Goal: Task Accomplishment & Management: Manage account settings

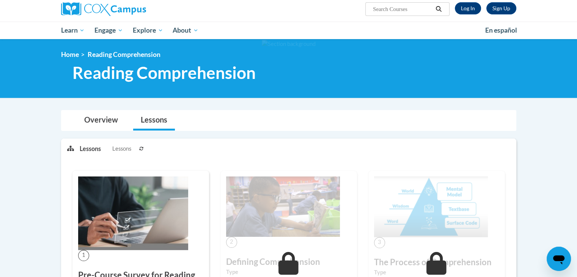
scroll to position [49, 0]
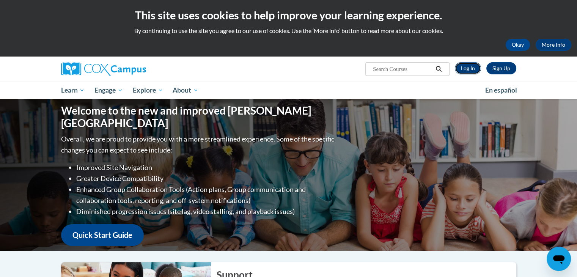
click at [468, 70] on link "Log In" at bounding box center [468, 68] width 26 height 12
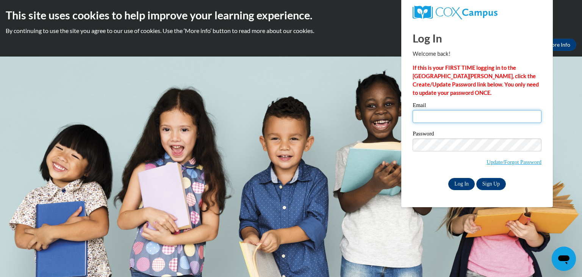
type input "tylerjawilliams@valdosta.edu"
click at [466, 183] on input "Log In" at bounding box center [461, 184] width 27 height 12
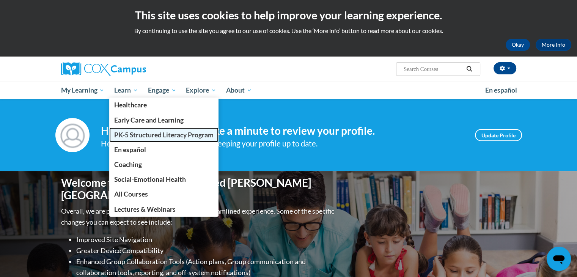
click at [122, 138] on span "PK-5 Structured Literacy Program" at bounding box center [163, 135] width 99 height 8
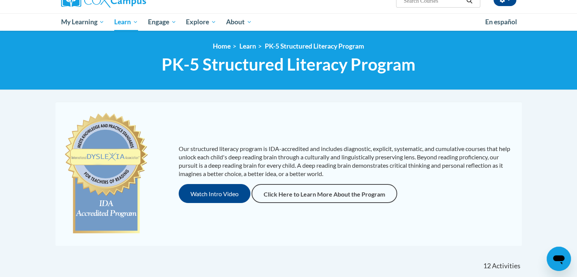
scroll to position [58, 0]
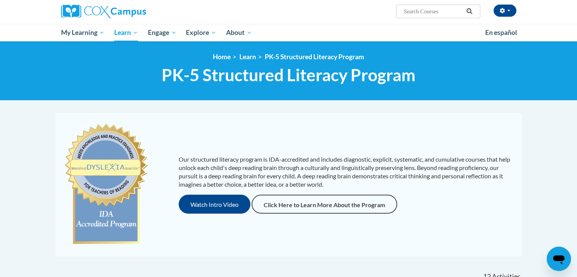
drag, startPoint x: 582, startPoint y: 79, endPoint x: 545, endPoint y: 131, distance: 63.6
click at [545, 131] on html "This site uses cookies to help improve your learning experience. By continuing …" at bounding box center [288, 80] width 577 height 277
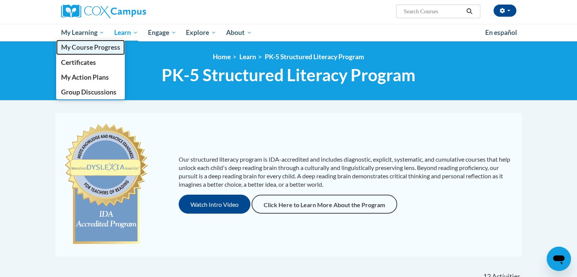
click at [83, 48] on span "My Course Progress" at bounding box center [90, 47] width 59 height 8
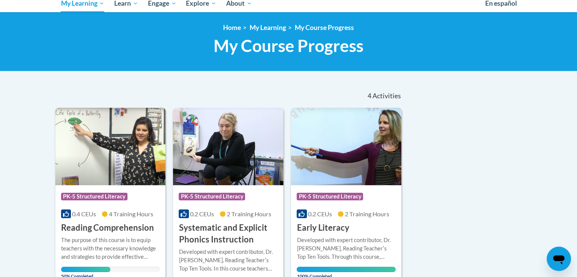
scroll to position [86, 0]
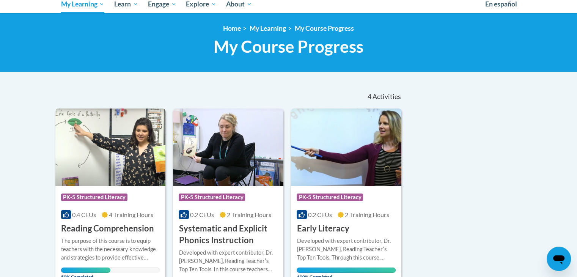
click at [106, 194] on span "PK-5 Structured Literacy" at bounding box center [94, 197] width 66 height 8
